Goal: Transaction & Acquisition: Purchase product/service

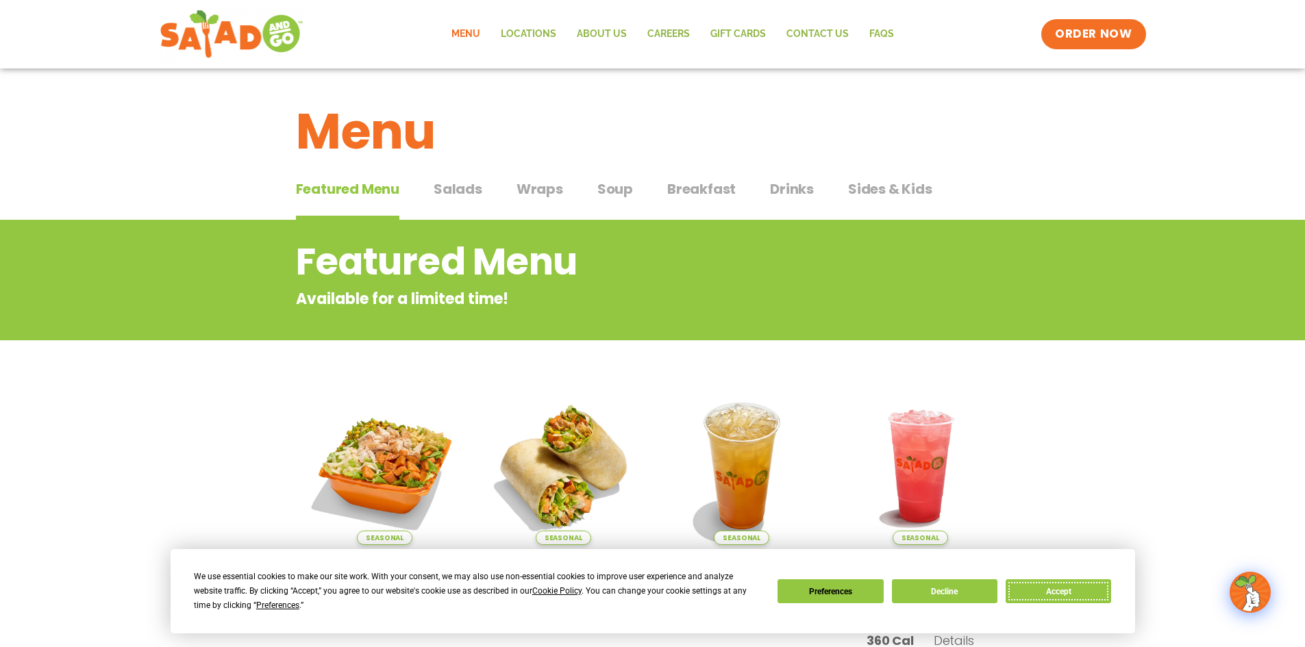
click at [1059, 586] on button "Accept" at bounding box center [1057, 591] width 105 height 24
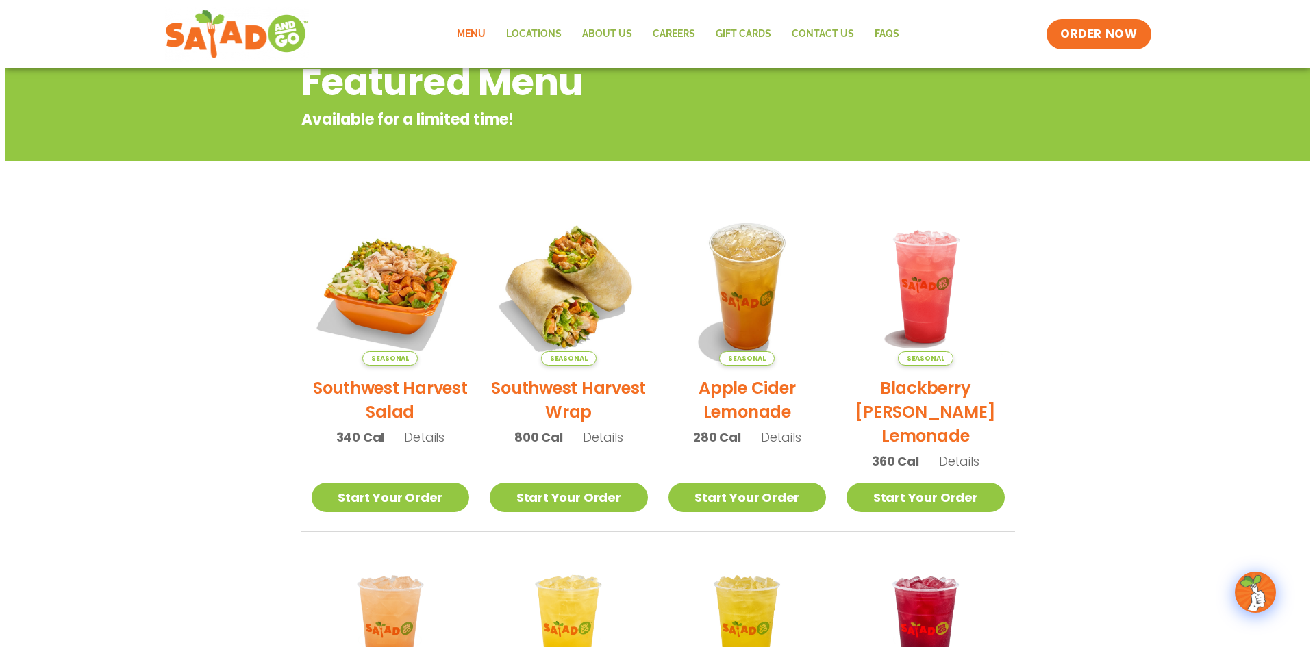
scroll to position [205, 0]
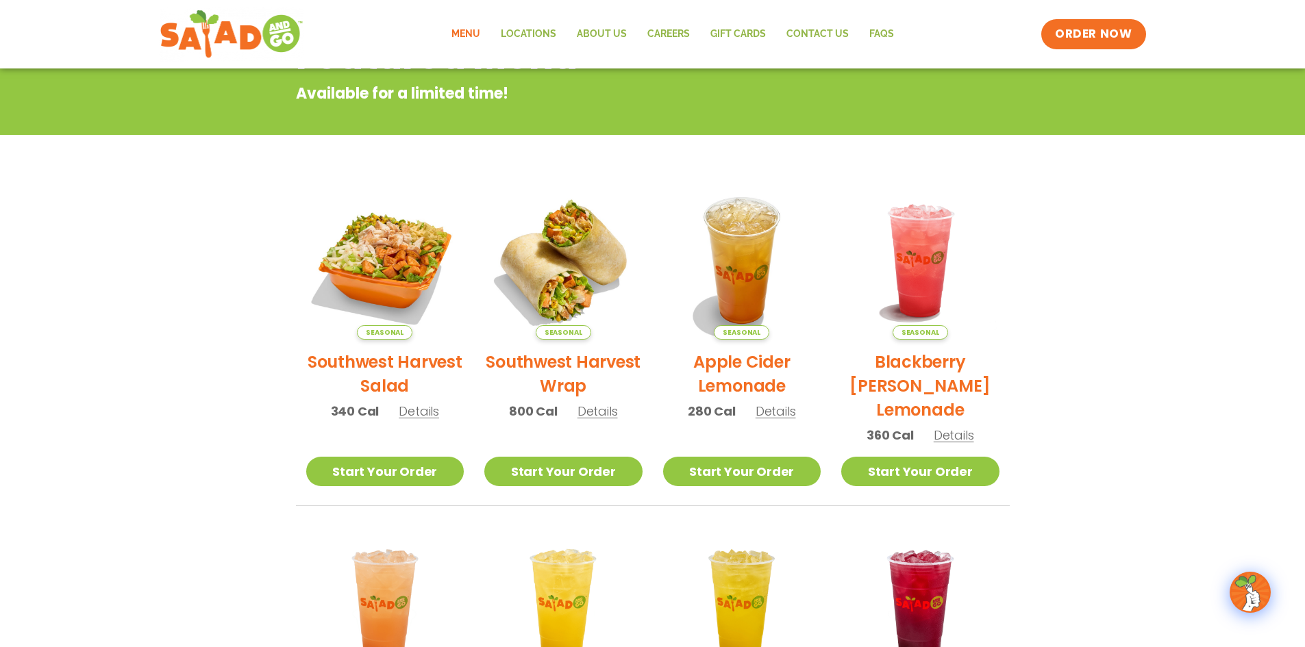
click at [403, 366] on h2 "Southwest Harvest Salad" at bounding box center [385, 374] width 158 height 48
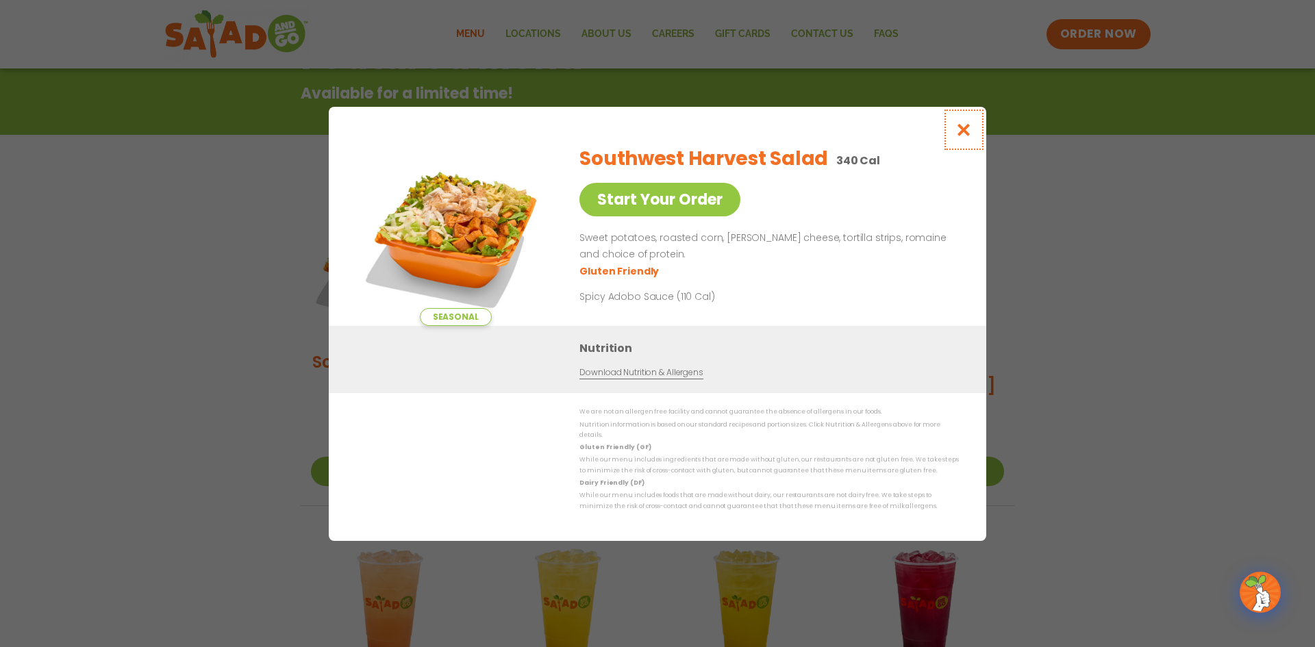
click at [962, 135] on icon "Close modal" at bounding box center [963, 130] width 17 height 14
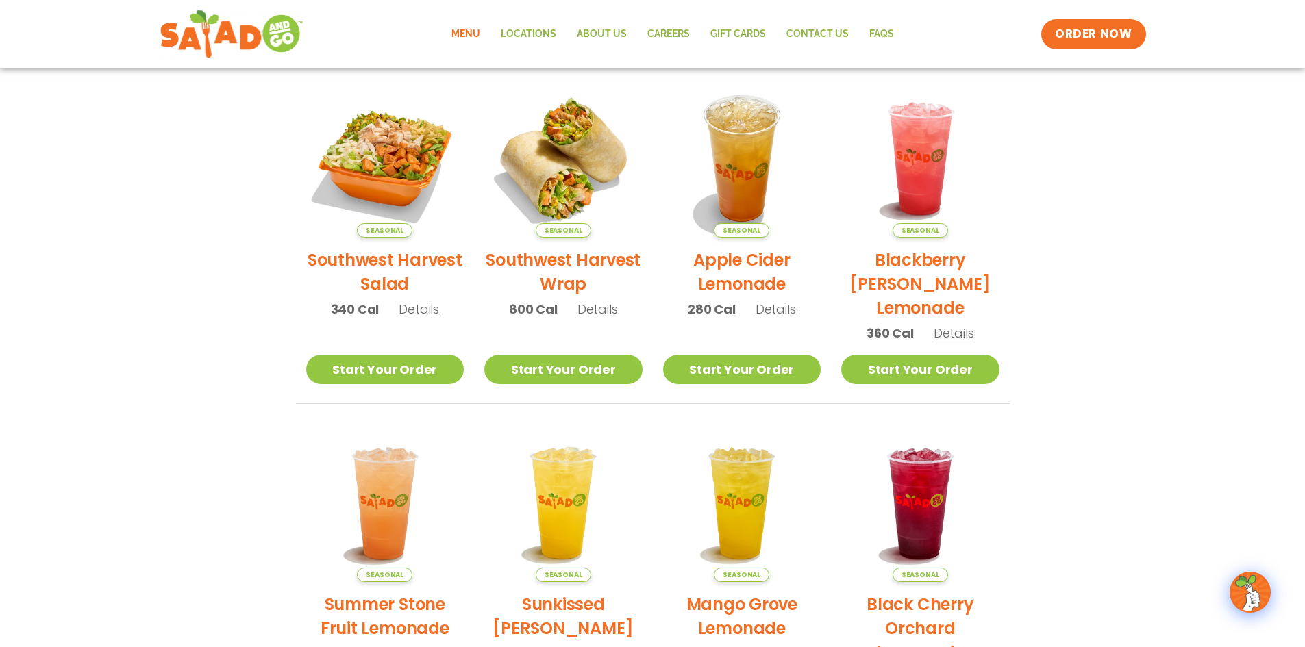
scroll to position [220, 0]
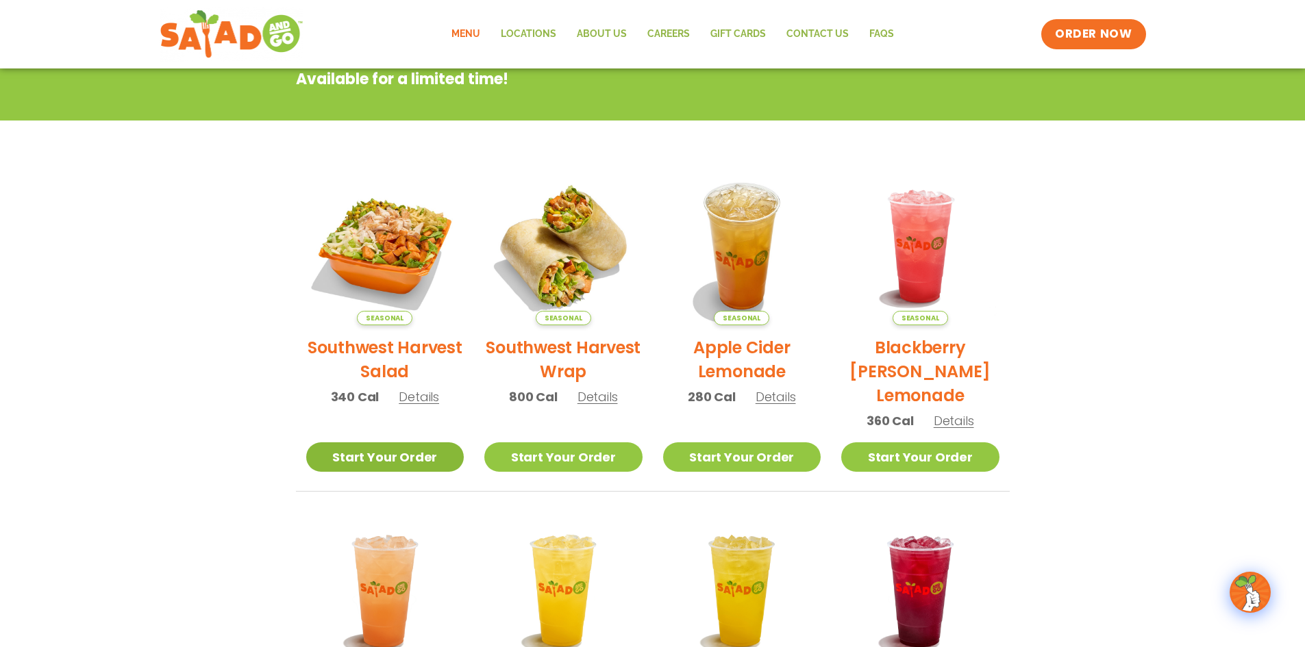
click at [352, 455] on link "Start Your Order" at bounding box center [385, 456] width 158 height 29
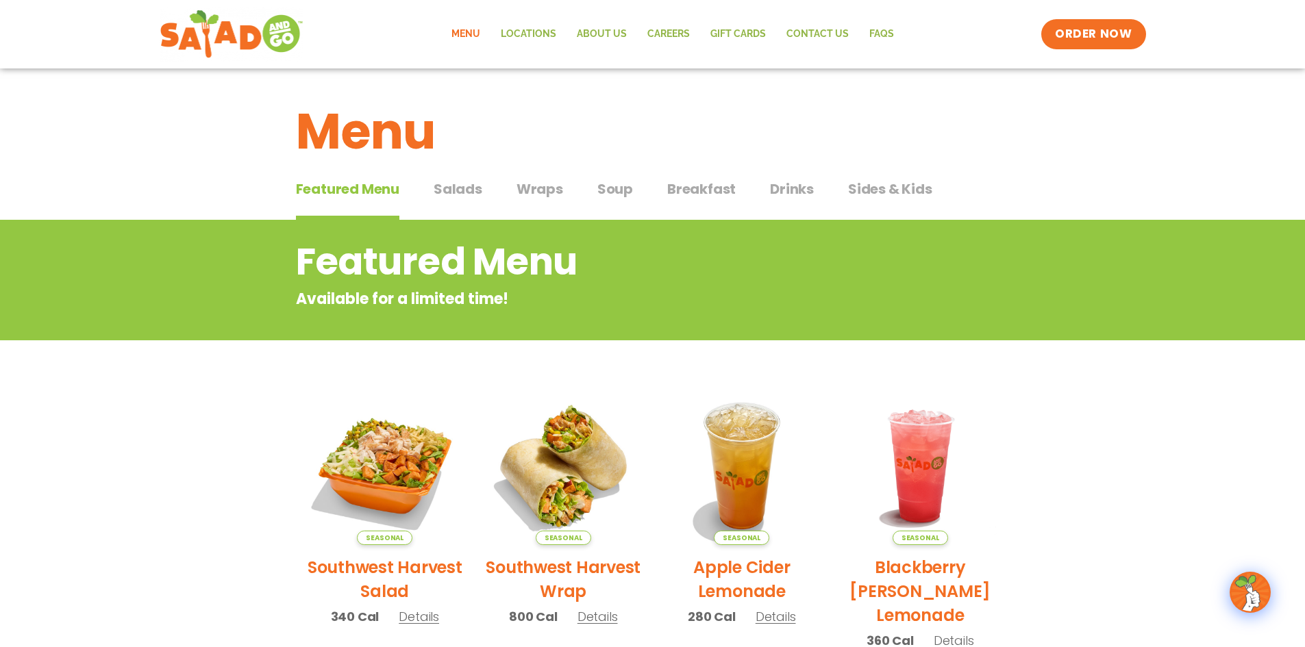
click at [884, 190] on span "Sides & Kids" at bounding box center [890, 189] width 84 height 21
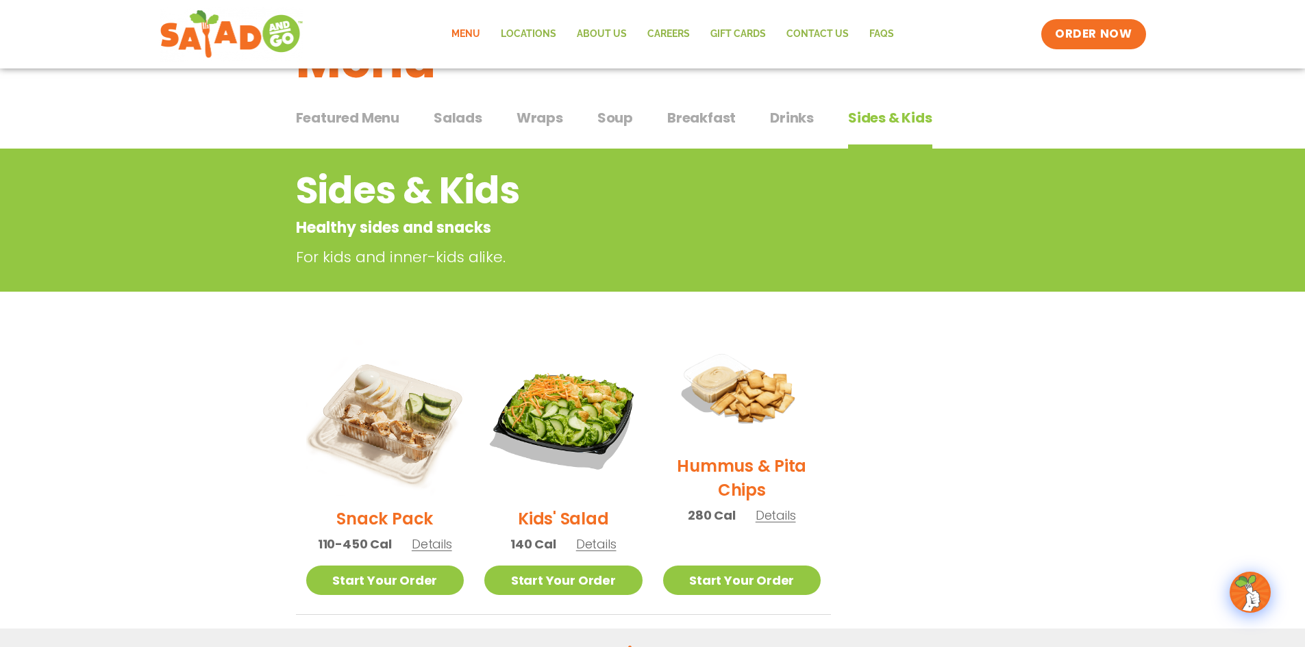
scroll to position [68, 0]
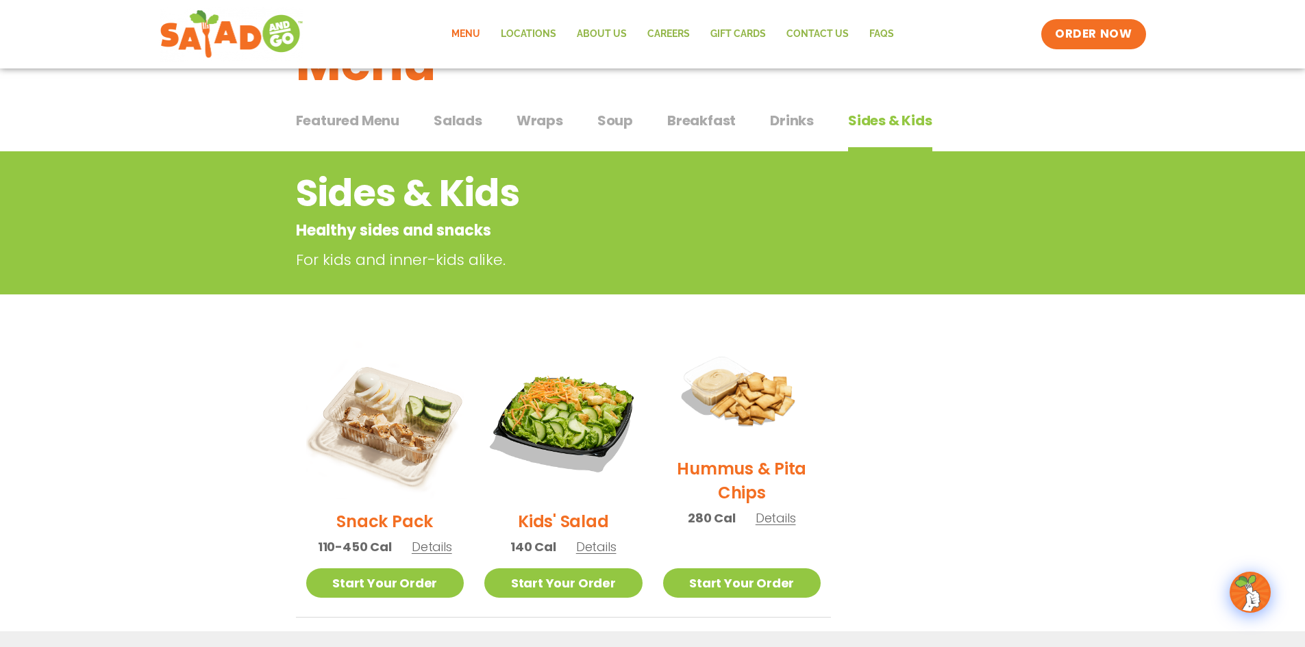
click at [439, 122] on span "Salads" at bounding box center [458, 120] width 49 height 21
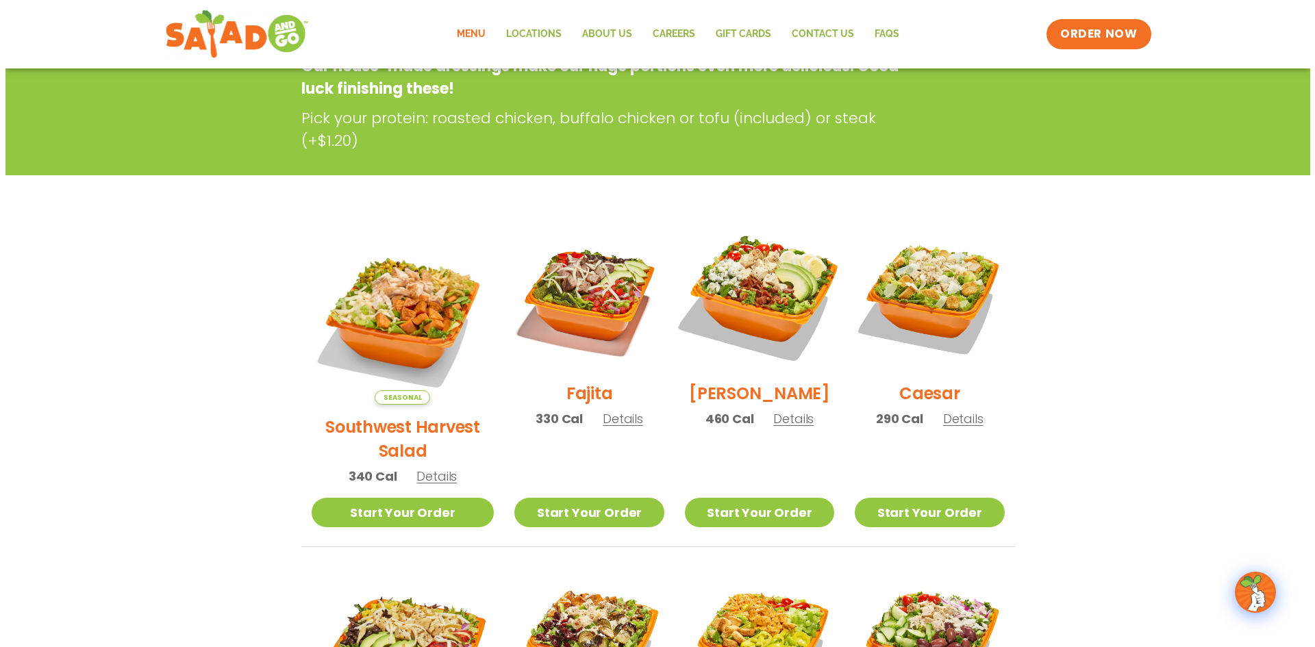
scroll to position [182, 0]
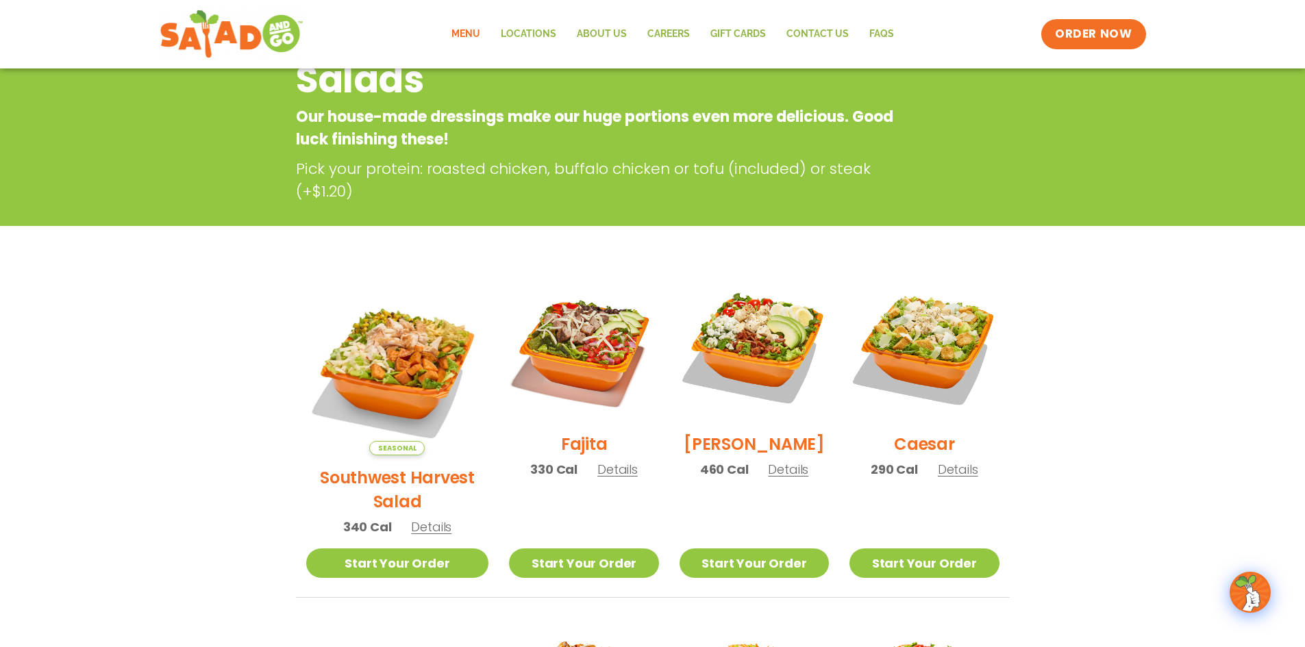
click at [416, 466] on h2 "Southwest Harvest Salad" at bounding box center [397, 490] width 183 height 48
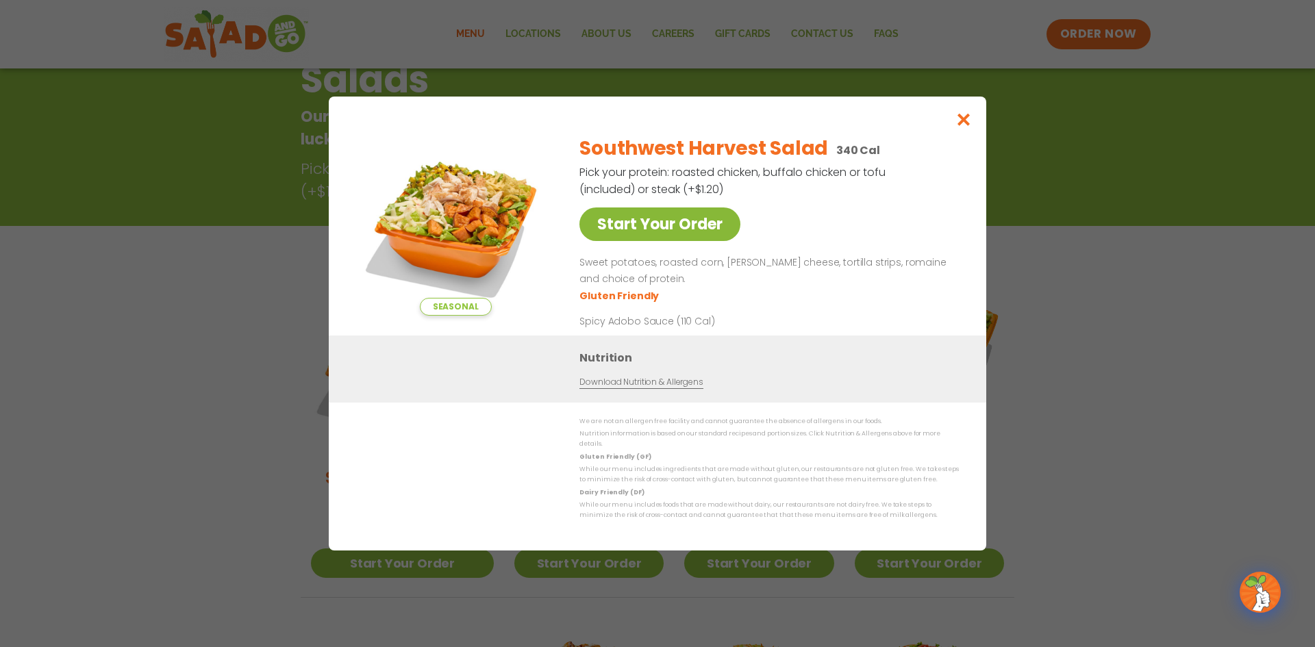
click at [669, 231] on link "Start Your Order" at bounding box center [659, 225] width 161 height 34
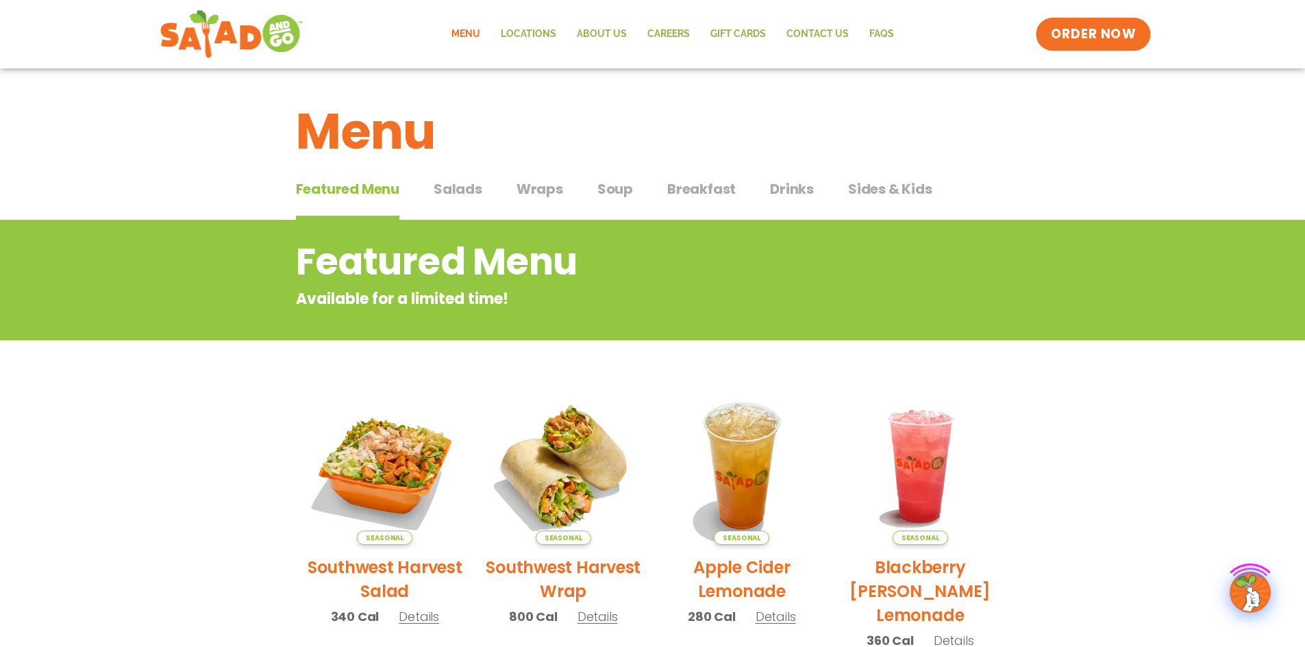
click at [1098, 38] on span "ORDER NOW" at bounding box center [1093, 34] width 85 height 18
